Goal: Navigation & Orientation: Find specific page/section

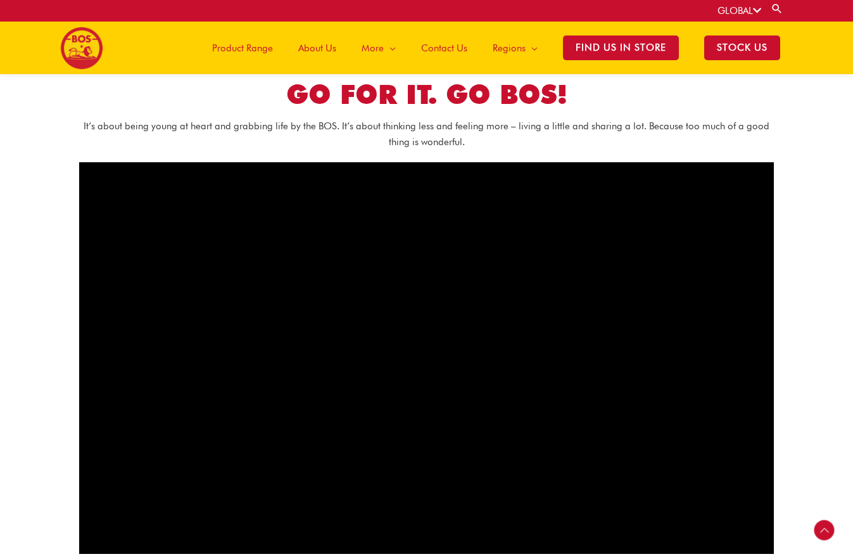
scroll to position [1116, 0]
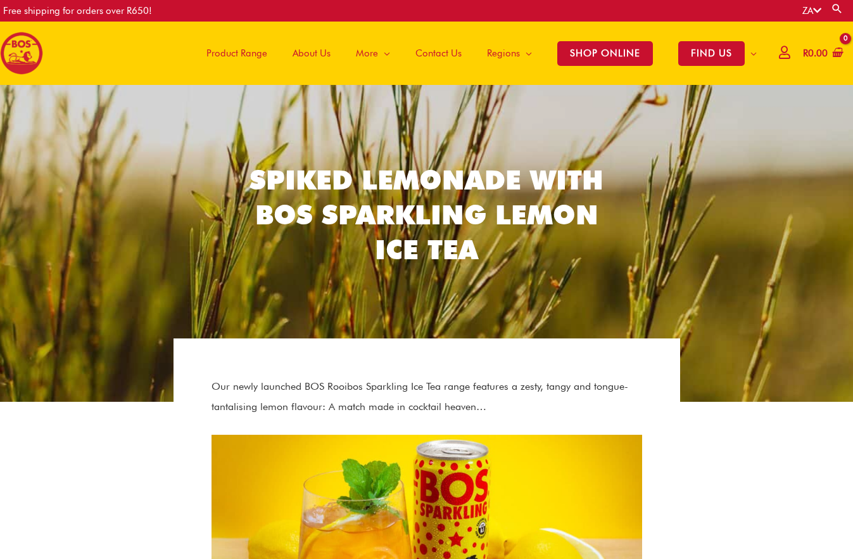
click at [252, 54] on span "Product Range" at bounding box center [237, 53] width 61 height 38
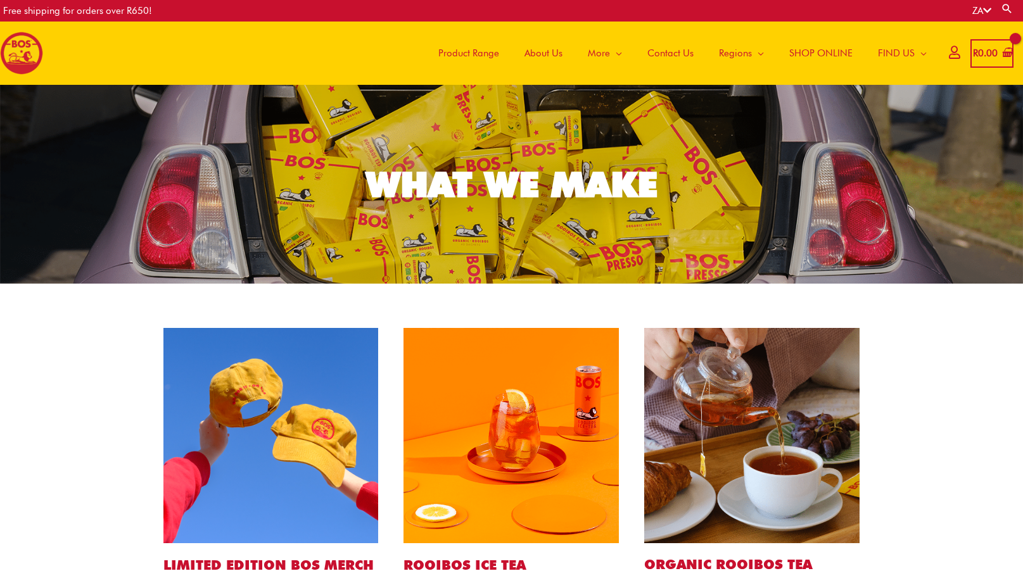
click at [556, 56] on span "About Us" at bounding box center [544, 53] width 38 height 38
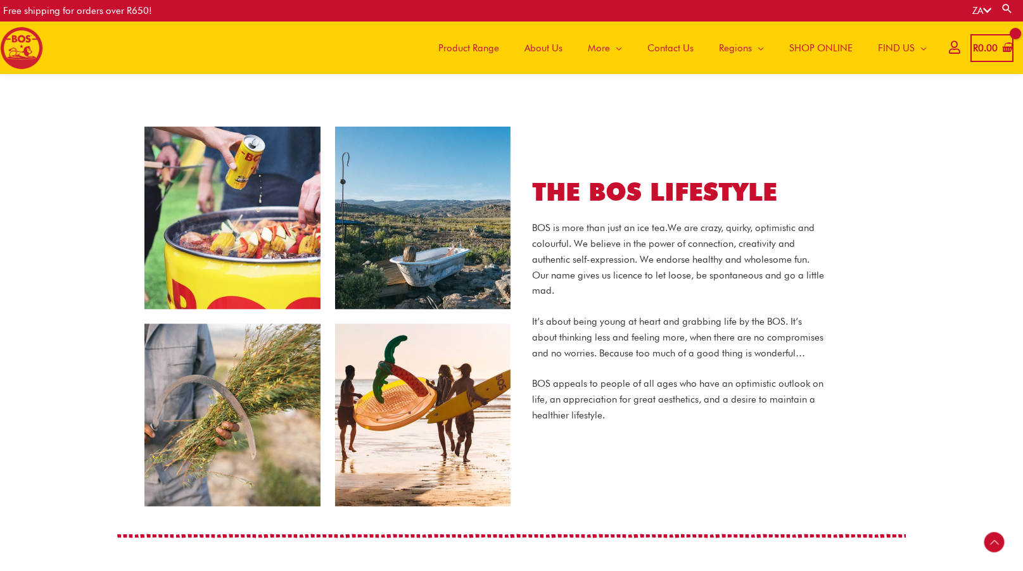
scroll to position [788, 0]
